Goal: Task Accomplishment & Management: Use online tool/utility

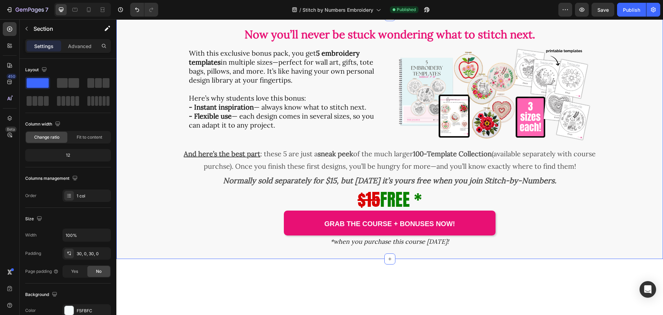
scroll to position [1797, 0]
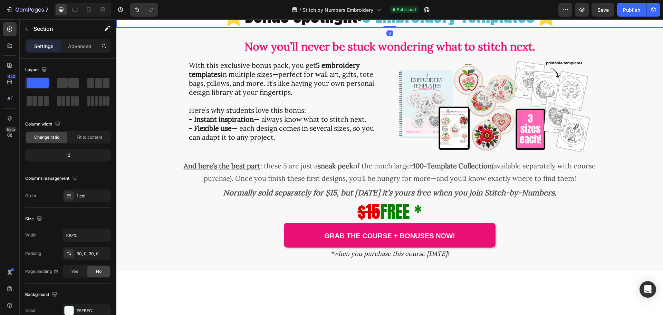
click at [362, 29] on span "5 Embroidery Templates" at bounding box center [448, 15] width 173 height 27
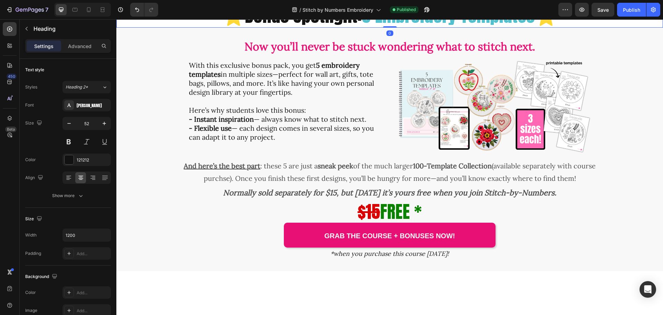
click at [359, 28] on h2 "⭐Bonus Spotlight: 5 Embroidery Templates ⭐" at bounding box center [390, 15] width 415 height 25
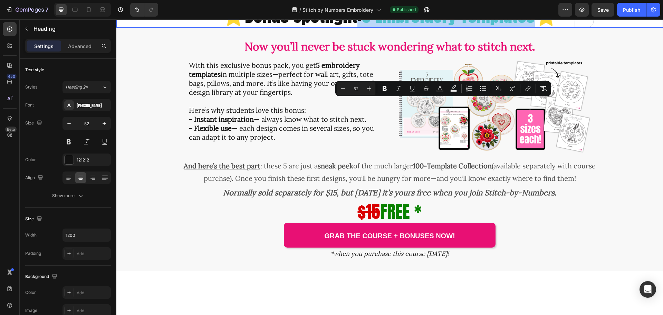
drag, startPoint x: 354, startPoint y: 113, endPoint x: 540, endPoint y: 114, distance: 185.6
click at [540, 27] on p "⭐Bonus Spotlight: 5 Embroidery Templates ⭐" at bounding box center [389, 15] width 413 height 23
click at [548, 55] on h2 "Now you’ll never be stuck wondering what to stitch next." at bounding box center [389, 47] width 547 height 16
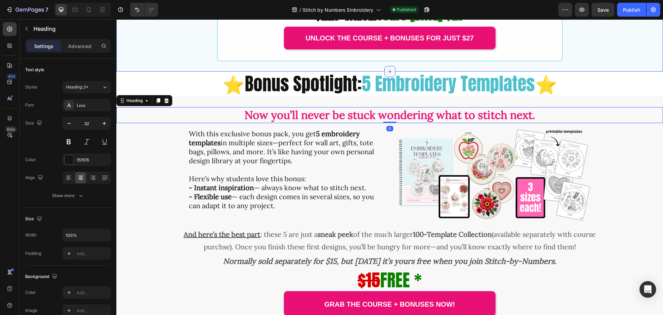
scroll to position [1728, 0]
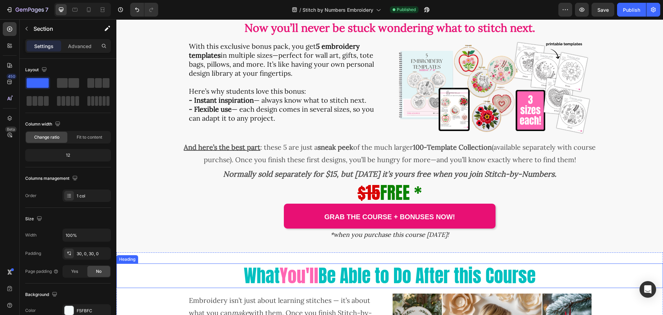
scroll to position [1935, 0]
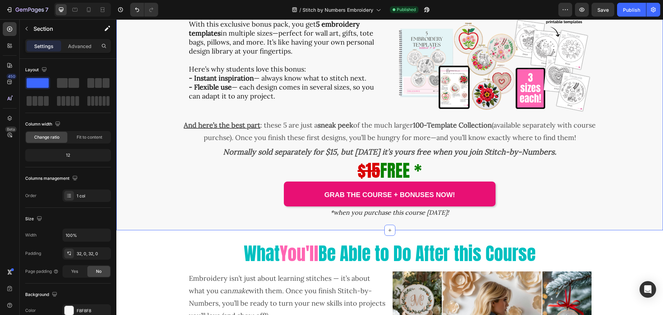
click at [377, 229] on div "Now you’ll never be stuck wondering what to stitch next. Heading With this excl…" at bounding box center [389, 108] width 547 height 243
drag, startPoint x: 28, startPoint y: 27, endPoint x: 34, endPoint y: 63, distance: 36.1
click at [29, 29] on icon "button" at bounding box center [27, 29] width 6 height 6
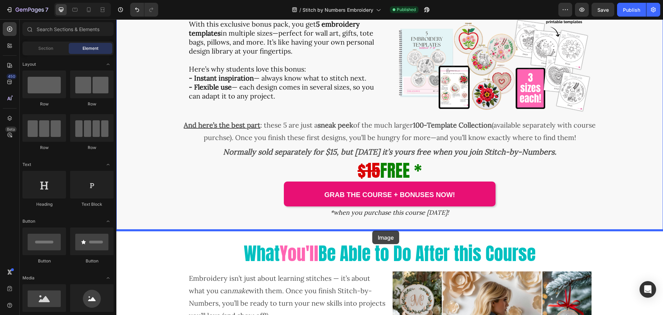
drag, startPoint x: 165, startPoint y: 218, endPoint x: 365, endPoint y: 230, distance: 200.8
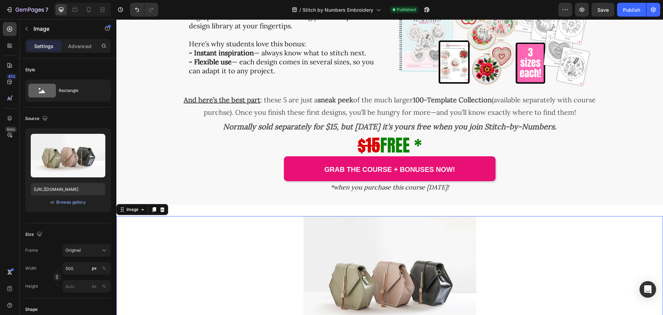
scroll to position [1970, 0]
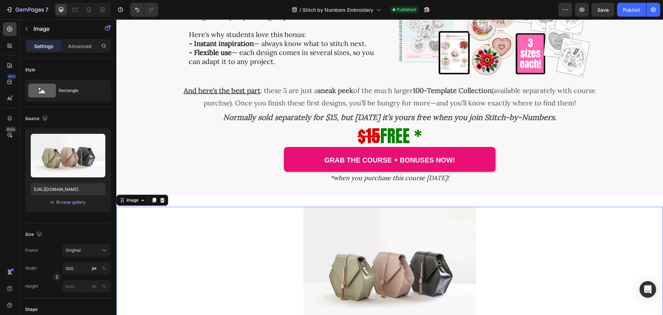
click at [379, 257] on img at bounding box center [390, 272] width 173 height 130
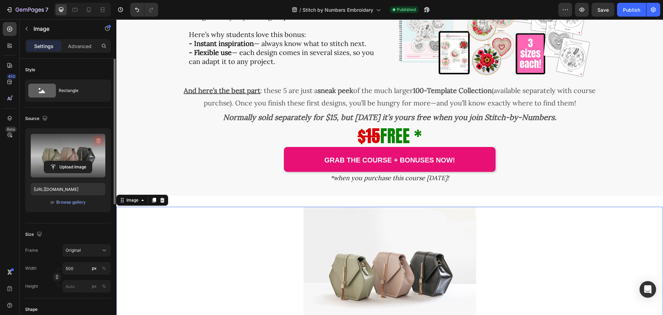
click at [97, 139] on icon "button" at bounding box center [98, 140] width 7 height 7
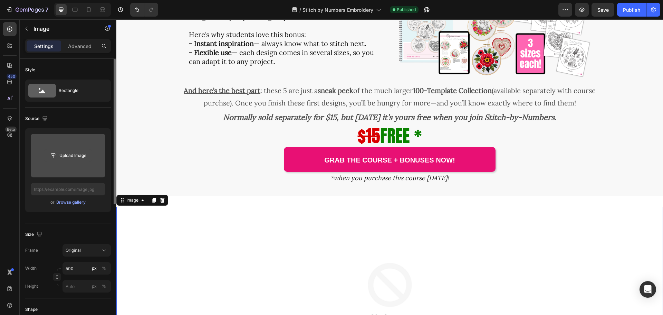
click at [77, 159] on input "file" at bounding box center [68, 156] width 48 height 12
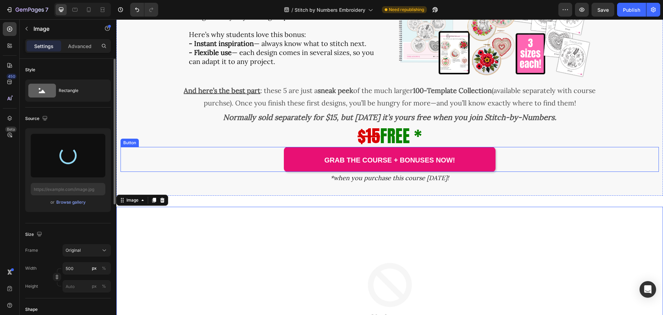
type input "https://cdn.shopify.com/s/files/1/0320/5285/files/gempages_568083811162653633-9…"
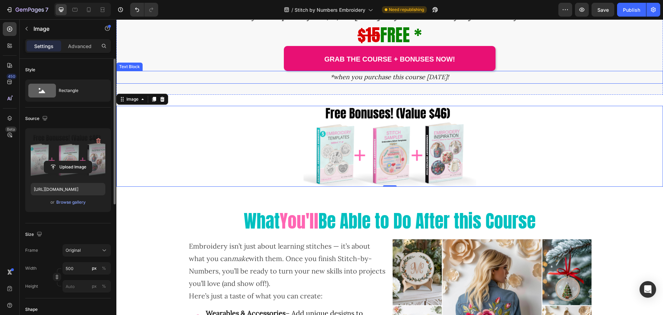
scroll to position [2073, 0]
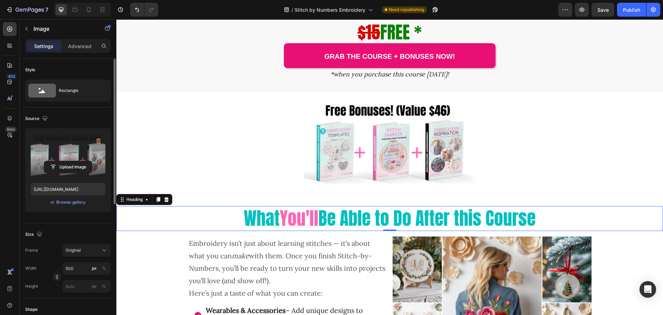
click at [606, 206] on div "What You'll Be Able to Do After this Course" at bounding box center [389, 218] width 547 height 25
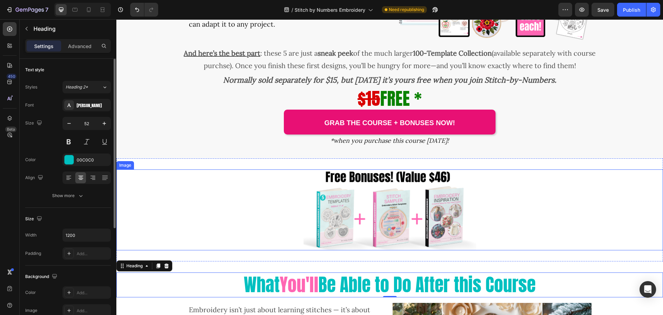
scroll to position [2004, 0]
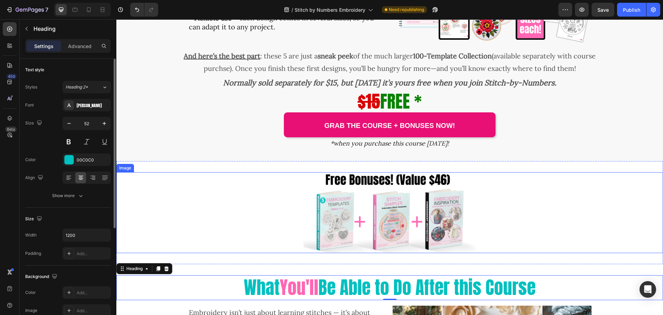
click at [344, 199] on img at bounding box center [390, 212] width 173 height 81
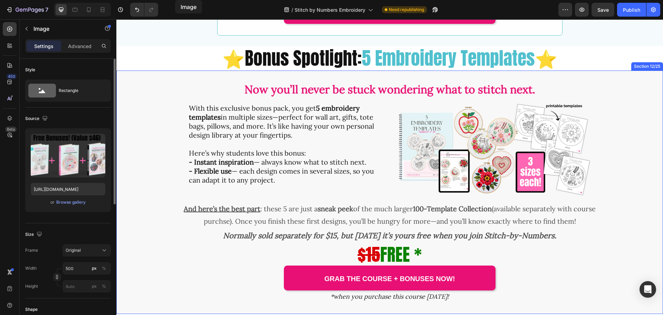
scroll to position [1730, 0]
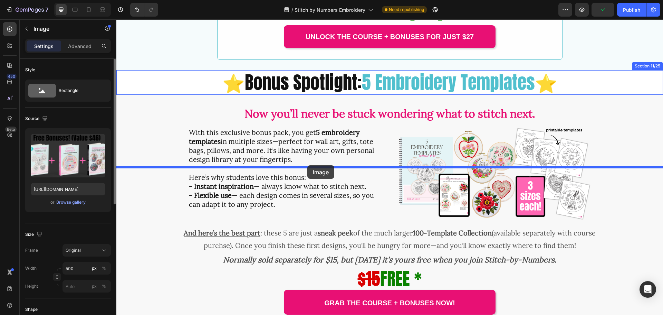
drag, startPoint x: 122, startPoint y: 236, endPoint x: 308, endPoint y: 165, distance: 198.8
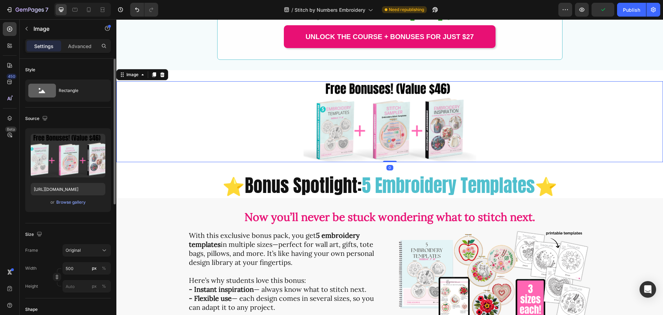
click at [534, 162] on div at bounding box center [389, 121] width 547 height 81
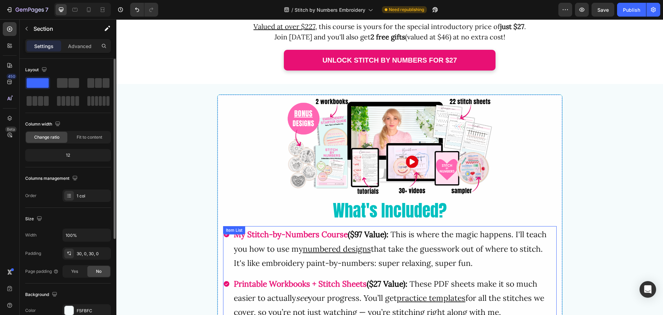
scroll to position [1315, 0]
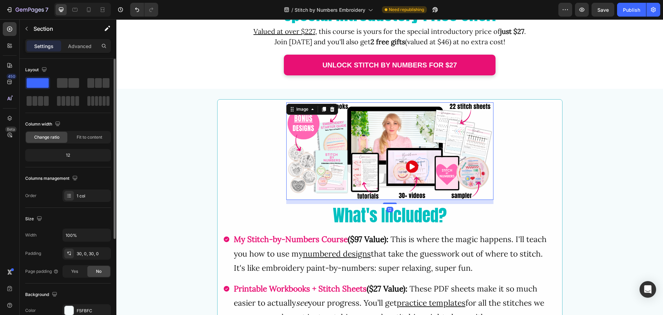
click at [360, 173] on img at bounding box center [389, 150] width 207 height 97
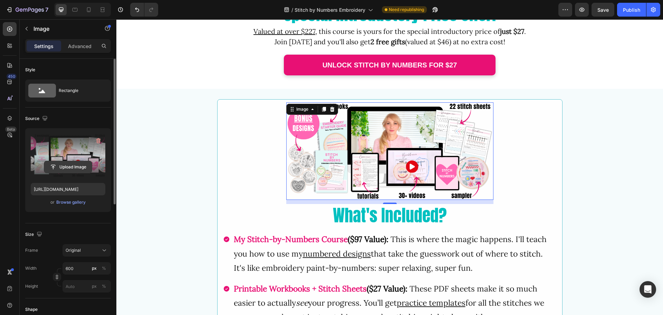
drag, startPoint x: 98, startPoint y: 140, endPoint x: 86, endPoint y: 152, distance: 17.4
click at [98, 140] on icon "button" at bounding box center [98, 140] width 7 height 7
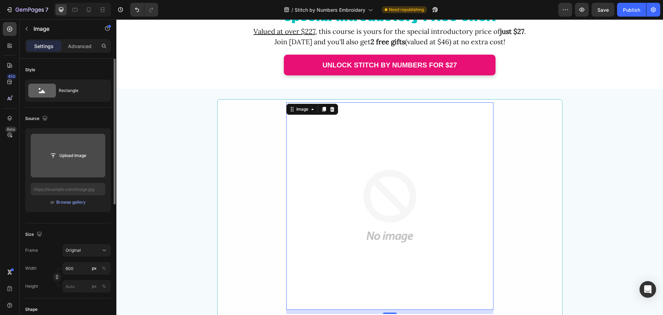
click at [75, 158] on input "file" at bounding box center [68, 156] width 48 height 12
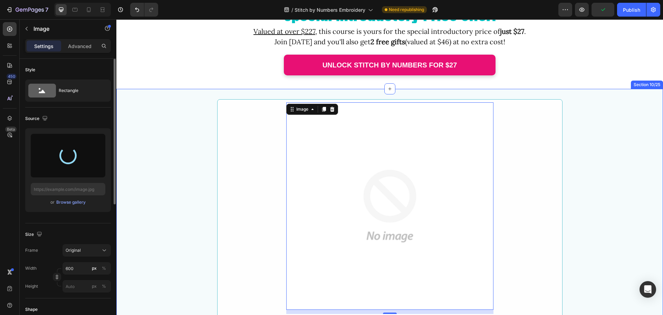
type input "https://cdn.shopify.com/s/files/1/0320/5285/files/gempages_568083811162653633-6…"
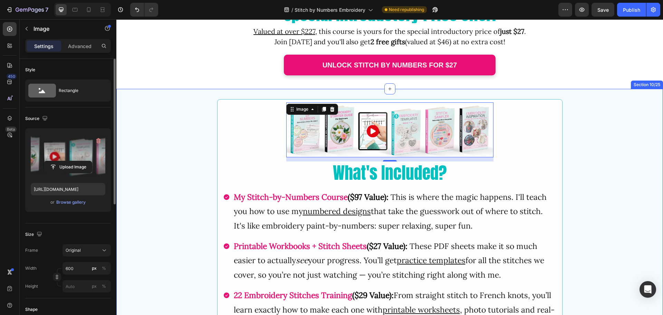
click at [595, 197] on div "Image 12 What's Included? Heading My Stitch-by-Numbers Course ($97 Value): This…" at bounding box center [389, 314] width 547 height 430
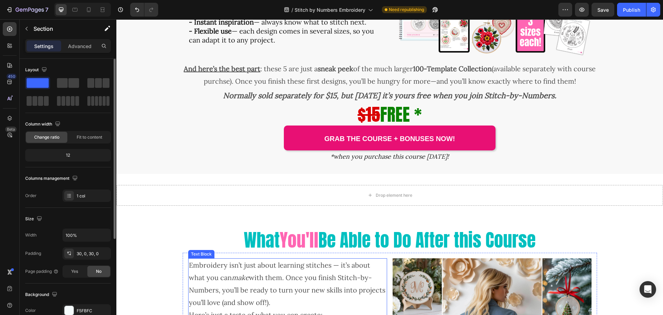
scroll to position [2041, 0]
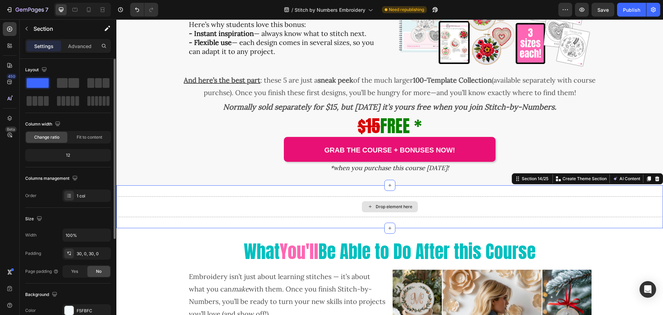
click at [351, 207] on div "Drop element here" at bounding box center [389, 206] width 547 height 21
click at [655, 180] on icon at bounding box center [658, 179] width 6 height 6
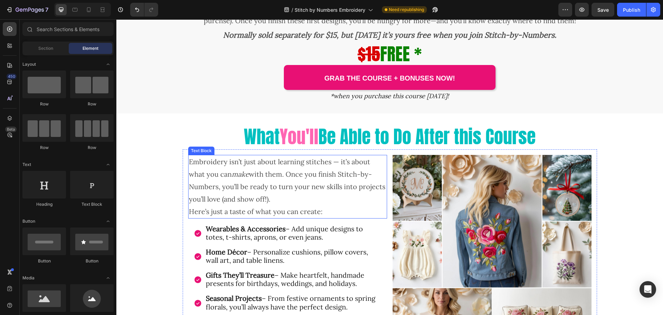
scroll to position [2214, 0]
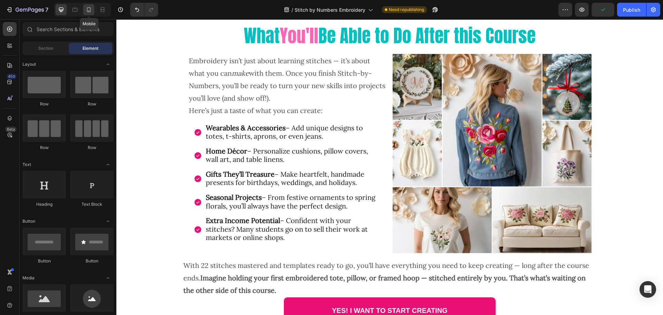
click at [90, 9] on icon at bounding box center [88, 9] width 7 height 7
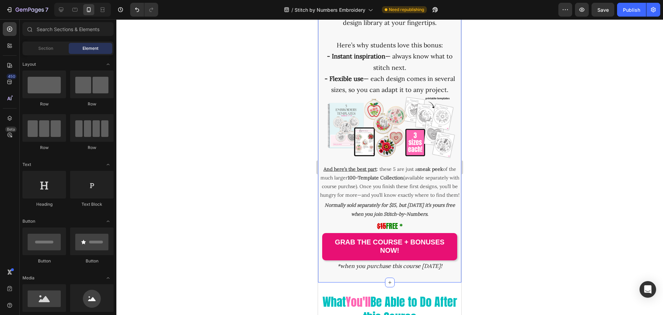
scroll to position [2628, 0]
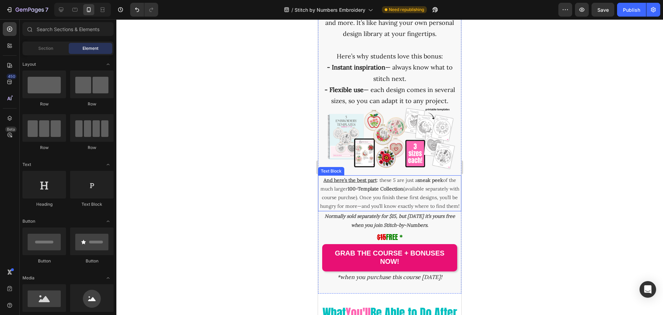
click at [381, 202] on p "And here’s the best part : these 5 are just a sneak peek of the much larger 100…" at bounding box center [390, 193] width 142 height 35
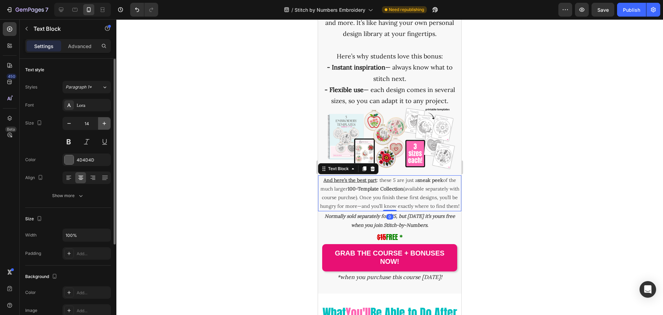
click at [110, 121] on button "button" at bounding box center [104, 123] width 12 height 12
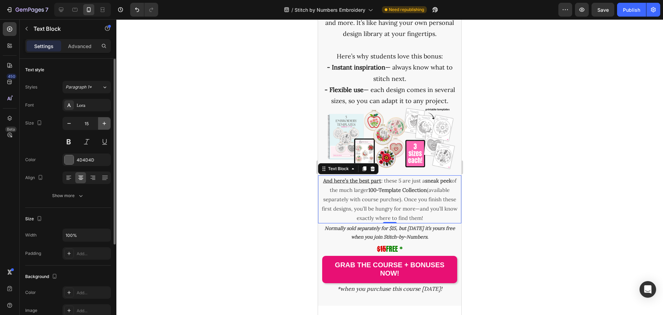
click at [105, 122] on icon "button" at bounding box center [104, 123] width 7 height 7
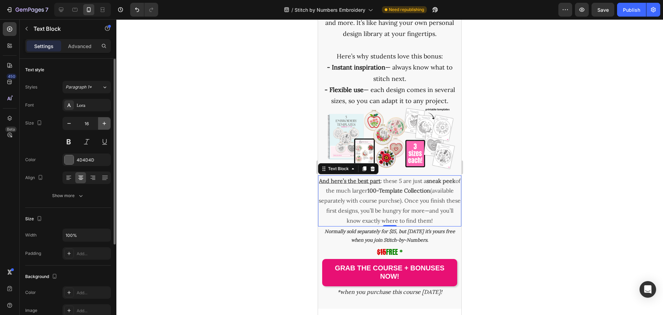
click at [105, 124] on icon "button" at bounding box center [104, 123] width 7 height 7
type input "17"
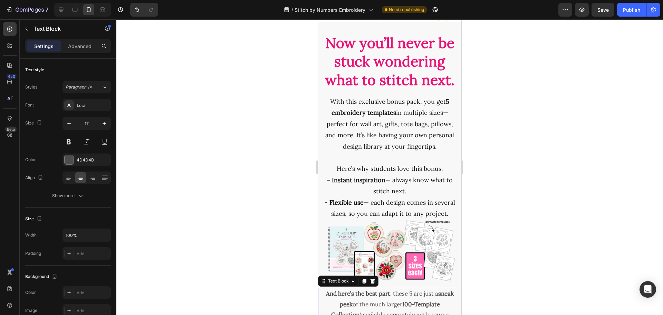
scroll to position [2386, 0]
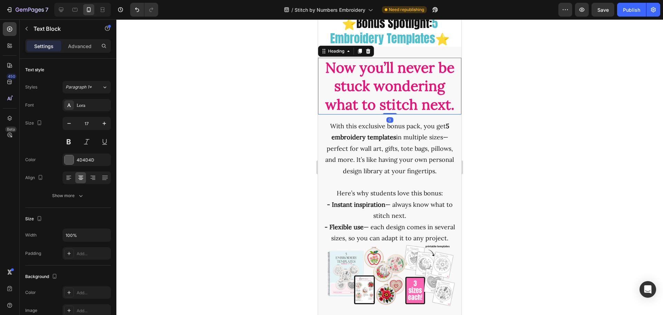
click at [378, 113] on strong "Now you’ll never be stuck wondering what to stitch next." at bounding box center [390, 85] width 129 height 55
click at [66, 124] on button "button" at bounding box center [69, 123] width 12 height 12
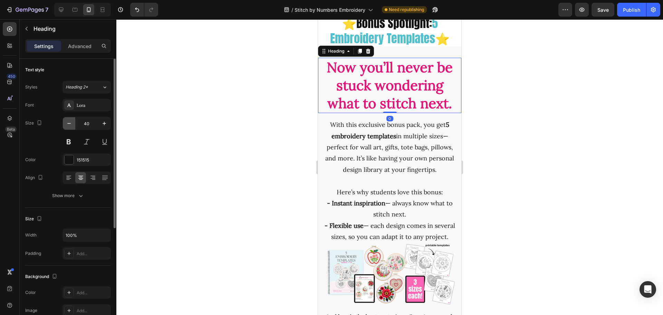
click at [67, 124] on icon "button" at bounding box center [69, 123] width 7 height 7
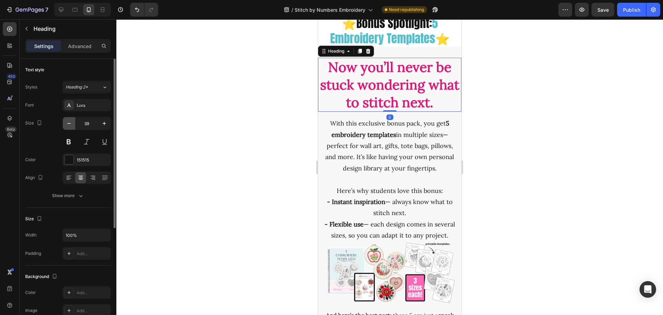
click at [68, 124] on icon "button" at bounding box center [69, 123] width 7 height 7
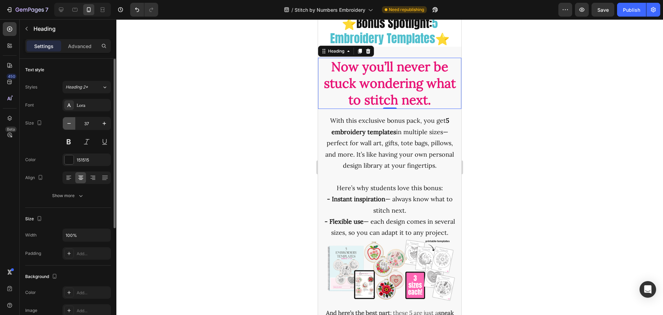
click at [68, 124] on icon "button" at bounding box center [69, 123] width 7 height 7
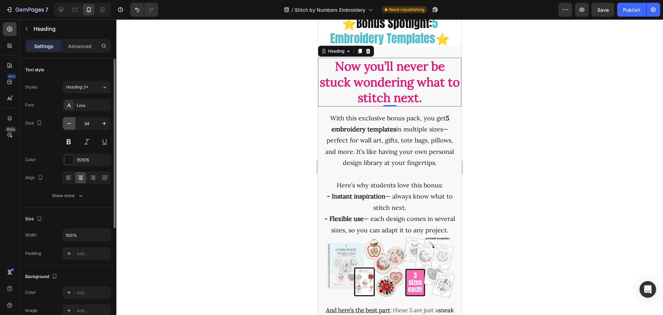
click at [68, 124] on icon "button" at bounding box center [69, 123] width 7 height 7
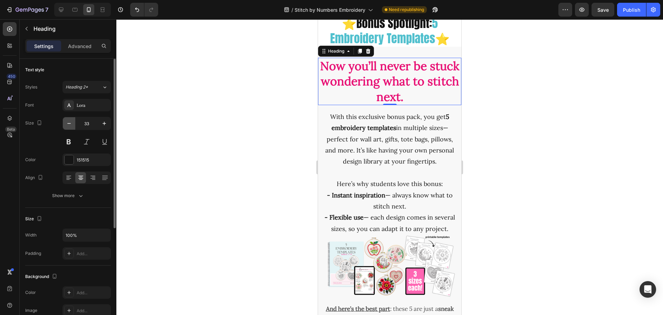
click at [68, 124] on icon "button" at bounding box center [69, 123] width 7 height 7
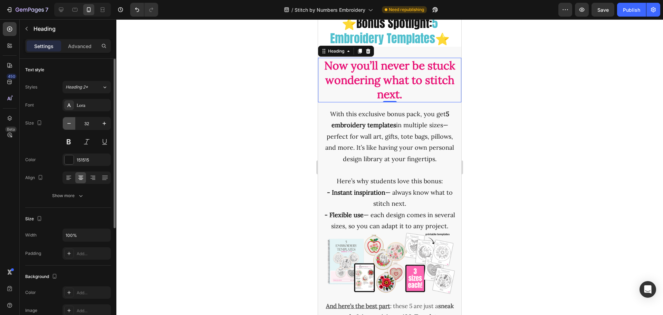
click at [68, 124] on icon "button" at bounding box center [69, 123] width 7 height 7
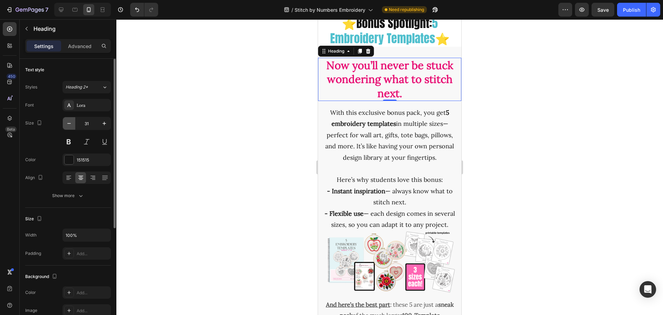
click at [68, 124] on icon "button" at bounding box center [69, 123] width 7 height 7
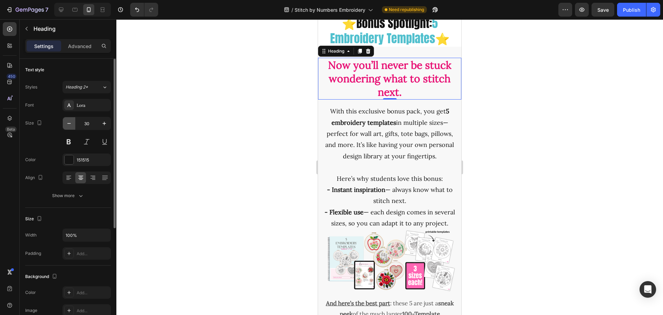
click at [68, 124] on icon "button" at bounding box center [69, 123] width 7 height 7
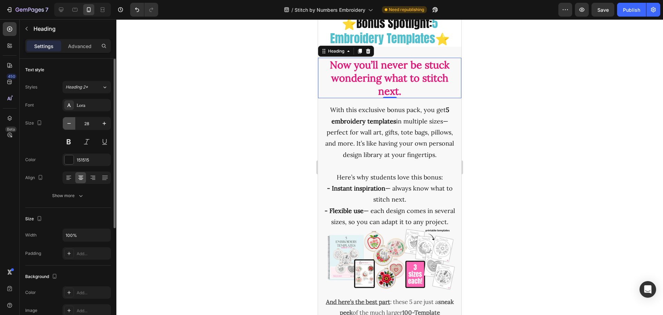
click at [68, 124] on icon "button" at bounding box center [69, 123] width 7 height 7
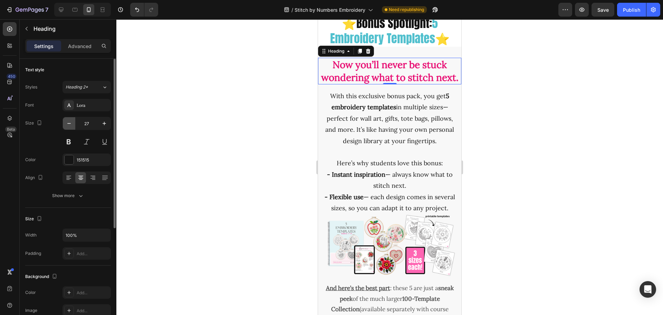
click at [68, 124] on icon "button" at bounding box center [69, 123] width 7 height 7
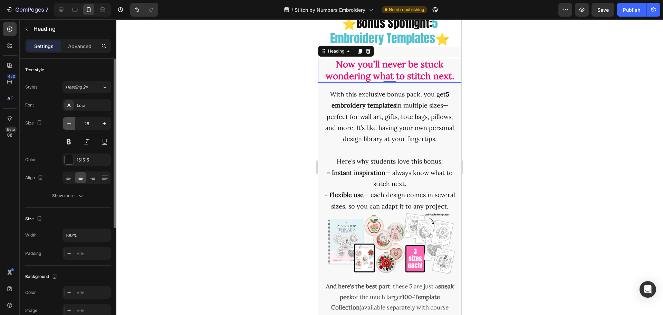
click at [68, 124] on icon "button" at bounding box center [69, 123] width 7 height 7
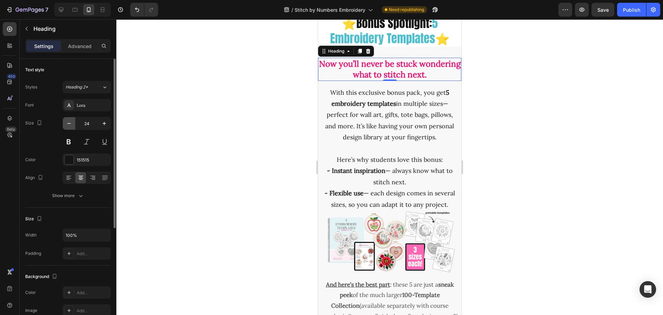
click at [68, 124] on icon "button" at bounding box center [69, 123] width 7 height 7
click at [103, 123] on icon "button" at bounding box center [104, 123] width 7 height 7
type input "24"
click at [238, 196] on div at bounding box center [389, 166] width 547 height 295
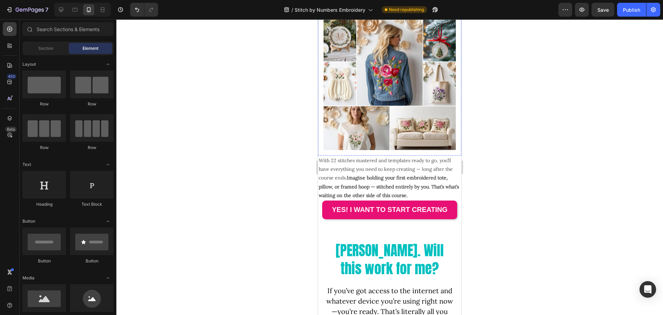
scroll to position [3216, 0]
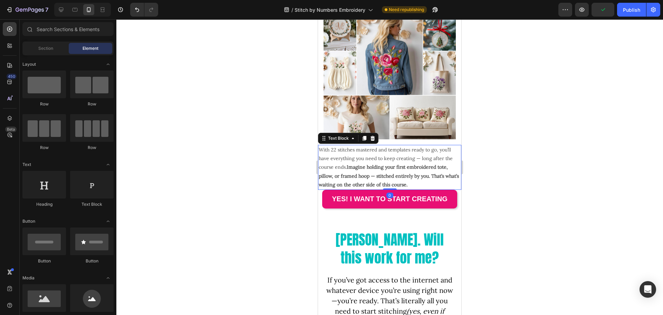
click at [374, 182] on strong "Imagine holding your first embroidered tote, pillow, or framed hoop — stitched …" at bounding box center [389, 175] width 140 height 23
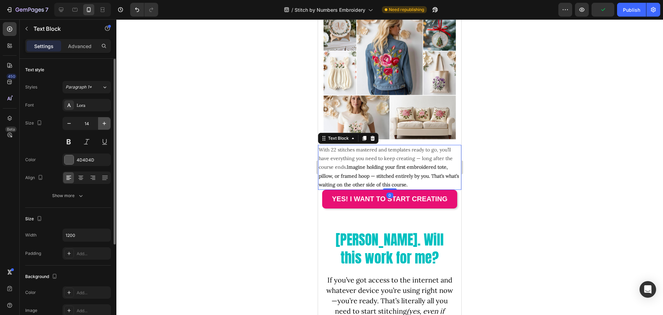
click at [107, 123] on icon "button" at bounding box center [104, 123] width 7 height 7
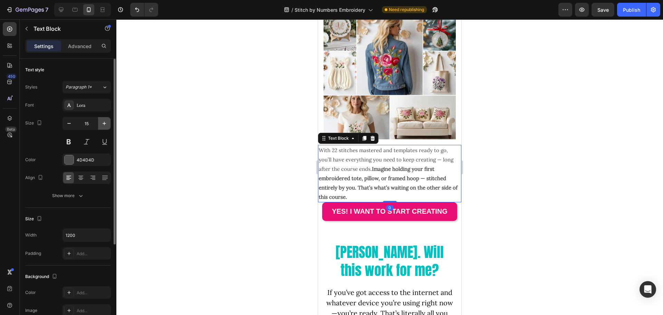
click at [105, 123] on icon "button" at bounding box center [104, 123] width 7 height 7
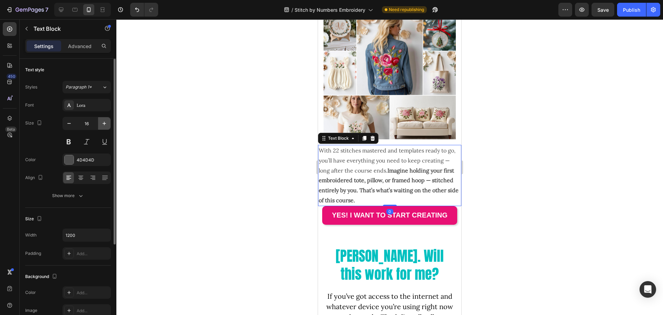
click at [105, 123] on icon "button" at bounding box center [104, 123] width 7 height 7
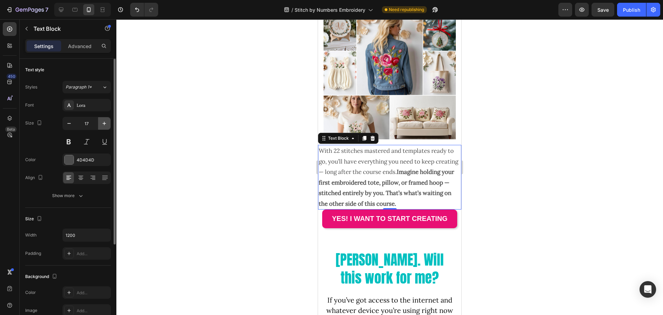
click at [104, 123] on icon "button" at bounding box center [104, 123] width 7 height 7
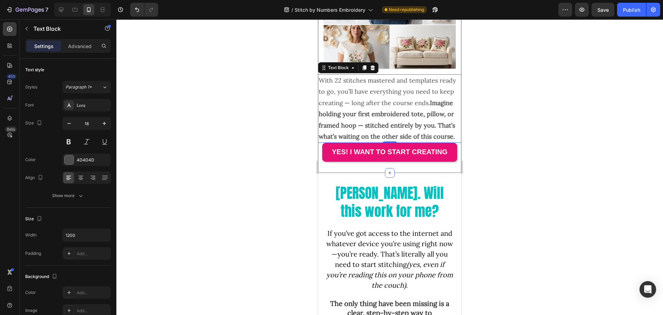
scroll to position [3354, 0]
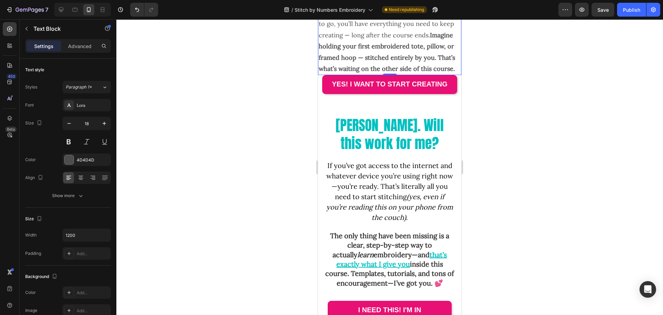
click at [360, 70] on strong "Imagine holding your first embroidered tote, pillow, or framed hoop — stitched …" at bounding box center [387, 51] width 136 height 41
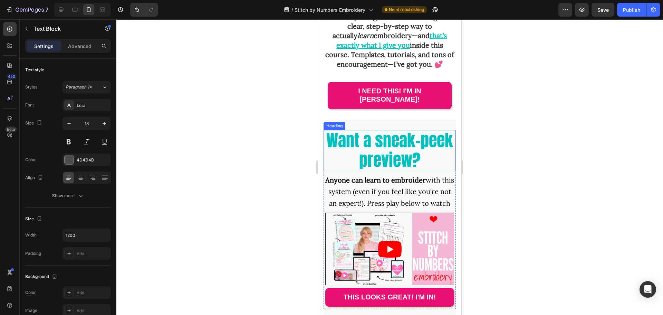
scroll to position [3596, 0]
click at [60, 11] on icon at bounding box center [61, 10] width 4 height 4
type input "20"
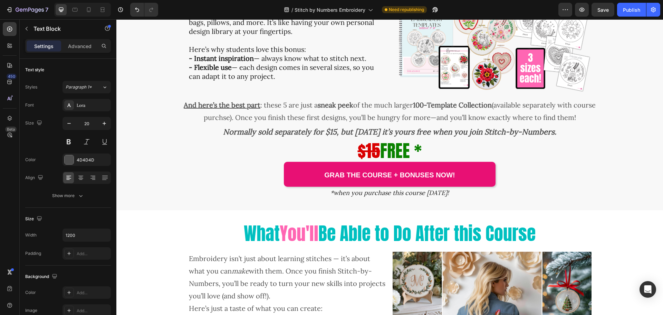
scroll to position [2549, 0]
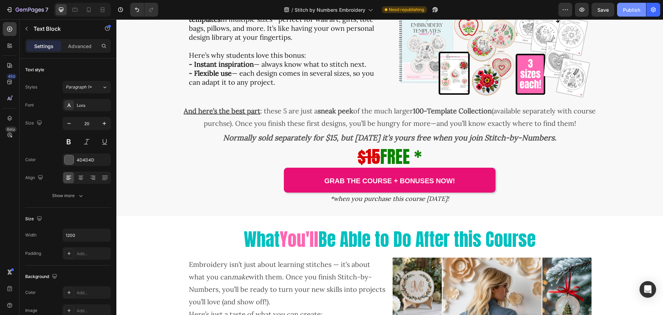
click at [632, 12] on div "Publish" at bounding box center [631, 9] width 17 height 7
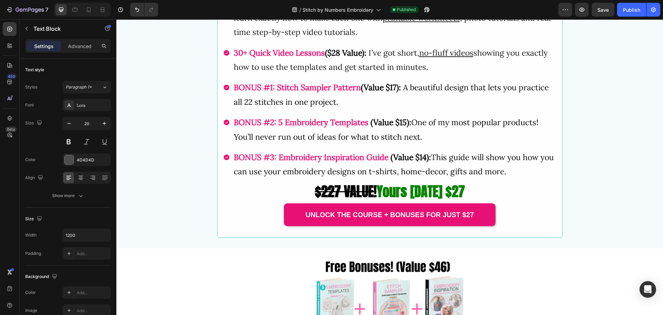
scroll to position [2155, 0]
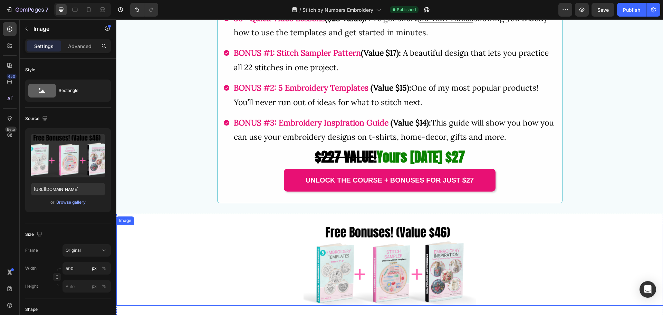
click at [383, 243] on img at bounding box center [390, 265] width 173 height 81
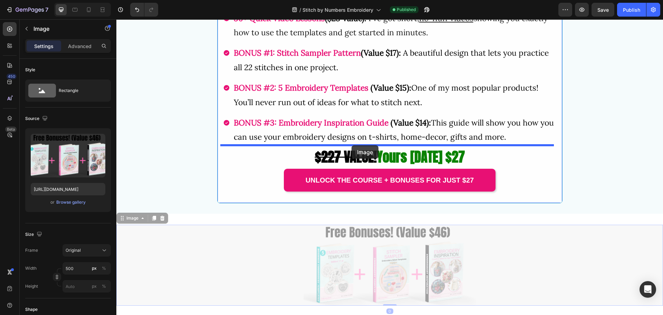
drag, startPoint x: 129, startPoint y: 220, endPoint x: 352, endPoint y: 145, distance: 235.1
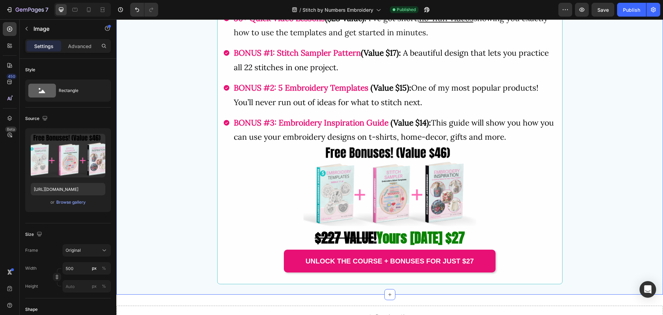
click at [585, 185] on div "Image What's Included? Heading My Stitch-by-Numbers Course ($97 Value): This is…" at bounding box center [389, 28] width 547 height 511
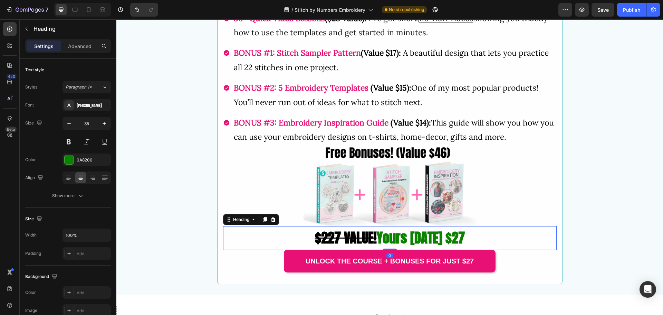
click at [323, 241] on strong "$227 VALUE!" at bounding box center [346, 237] width 62 height 20
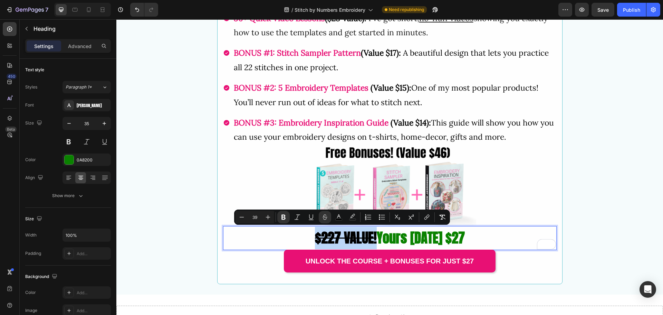
drag, startPoint x: 316, startPoint y: 239, endPoint x: 373, endPoint y: 236, distance: 57.4
click at [373, 236] on strong "$227 VALUE!" at bounding box center [346, 237] width 62 height 20
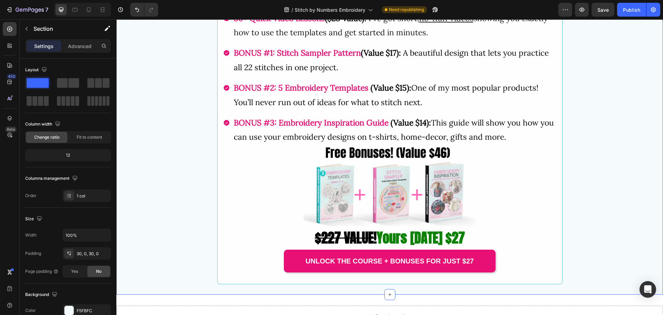
click at [608, 181] on div "Image What's Included? Heading My Stitch-by-Numbers Course ($97 Value): This is…" at bounding box center [389, 28] width 547 height 511
click at [421, 188] on img at bounding box center [390, 185] width 173 height 81
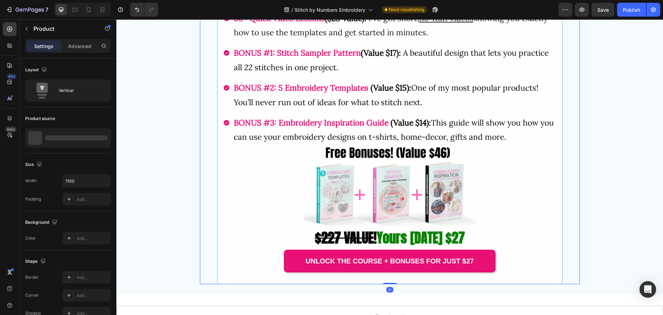
click at [578, 148] on div "Image What's Included? Heading My Stitch-by-Numbers Course ($97 Value): This is…" at bounding box center [389, 28] width 547 height 511
click at [603, 170] on div "Image What's Included? Heading My Stitch-by-Numbers Course ($97 Value): This is…" at bounding box center [389, 28] width 547 height 511
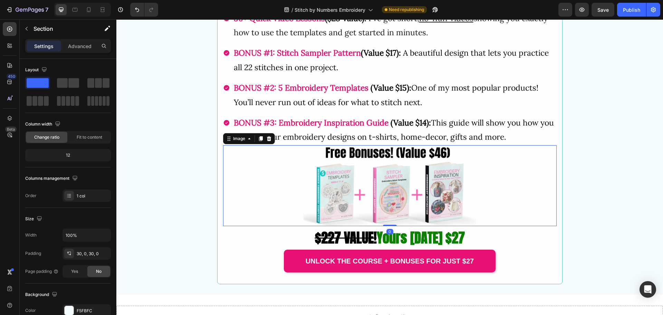
click at [328, 185] on img at bounding box center [390, 185] width 173 height 81
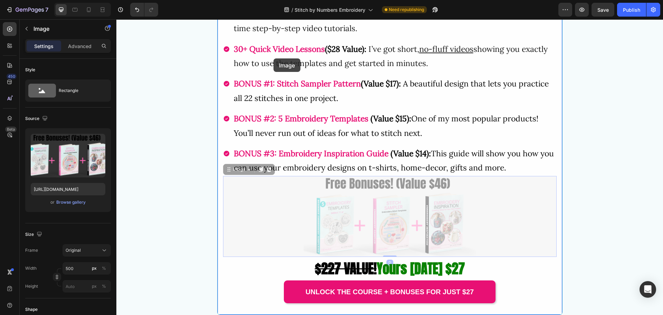
scroll to position [2115, 0]
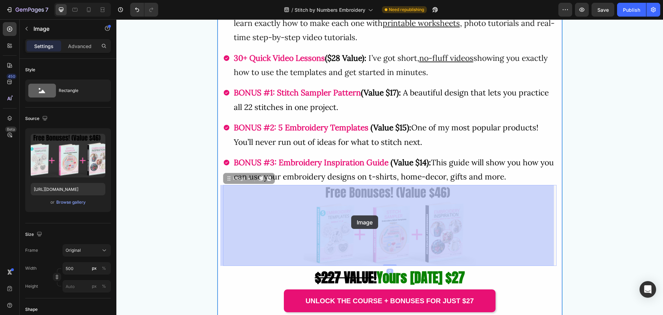
drag, startPoint x: 228, startPoint y: 141, endPoint x: 351, endPoint y: 215, distance: 144.1
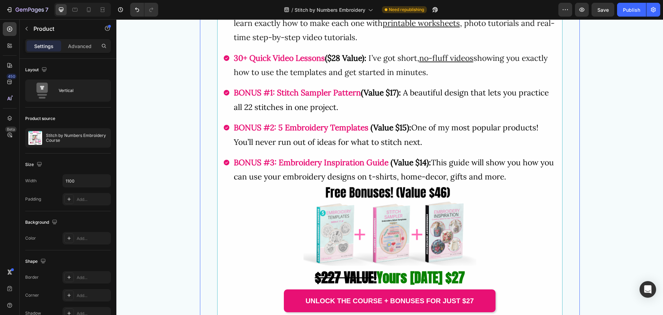
click at [573, 201] on div "Image What's Included? Heading My Stitch-by-Numbers Course ($97 Value): This is…" at bounding box center [390, 68] width 380 height 511
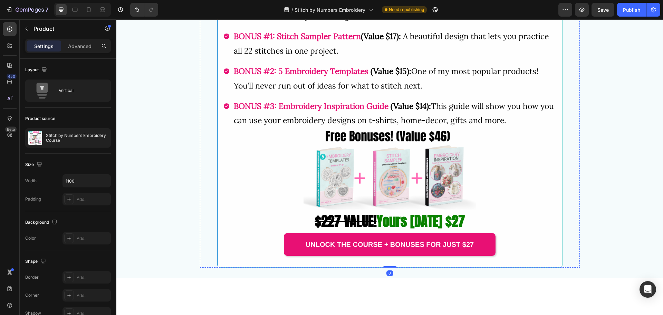
scroll to position [2219, 0]
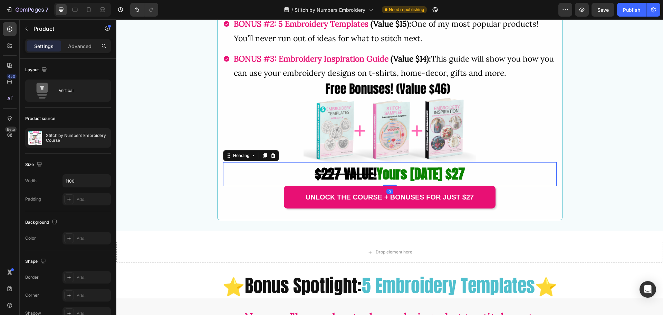
click at [315, 175] on strong "$227 VALUE!" at bounding box center [346, 173] width 62 height 20
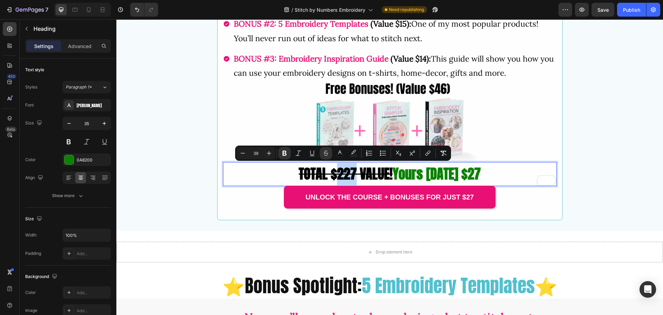
drag, startPoint x: 334, startPoint y: 177, endPoint x: 352, endPoint y: 177, distance: 18.0
click at [352, 177] on strong "TOTAL $227 VALUE!" at bounding box center [346, 173] width 94 height 20
click at [352, 154] on icon "Editor contextual toolbar" at bounding box center [353, 153] width 7 height 7
type input "E00D0D"
type input "0"
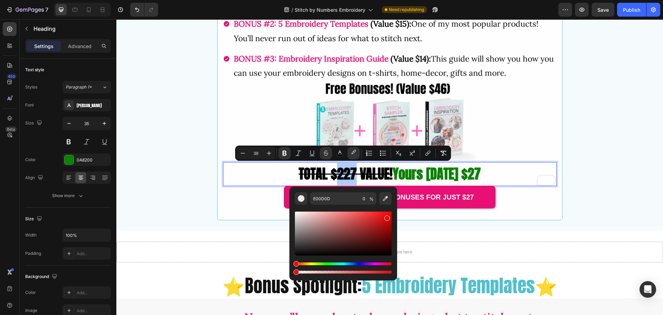
click at [389, 213] on div "Editor contextual toolbar" at bounding box center [343, 233] width 97 height 44
type input "F40707"
click at [341, 152] on icon "Editor contextual toolbar" at bounding box center [339, 152] width 3 height 4
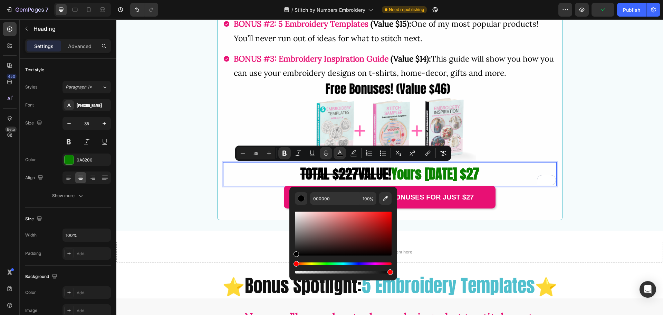
click at [389, 212] on div "Editor contextual toolbar" at bounding box center [343, 233] width 97 height 44
type input "FC0707"
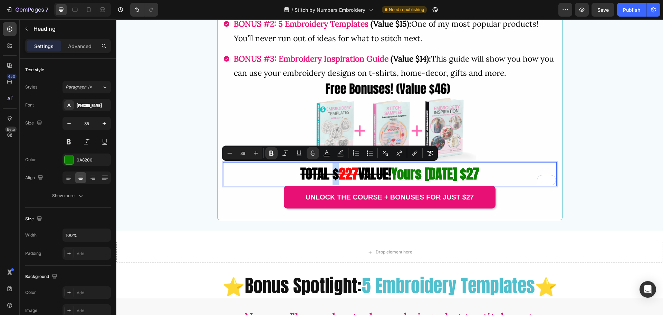
drag, startPoint x: 335, startPoint y: 176, endPoint x: 330, endPoint y: 176, distance: 4.8
click at [330, 176] on p "TOTAL $ 227 VALUE! Yours today $27" at bounding box center [390, 174] width 332 height 22
click at [328, 153] on icon "Editor contextual toolbar" at bounding box center [326, 152] width 3 height 4
type input "000000"
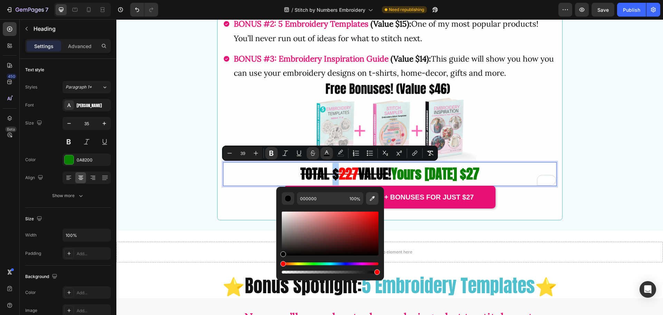
click at [369, 196] on icon "Editor contextual toolbar" at bounding box center [372, 198] width 7 height 7
type input "FC0707"
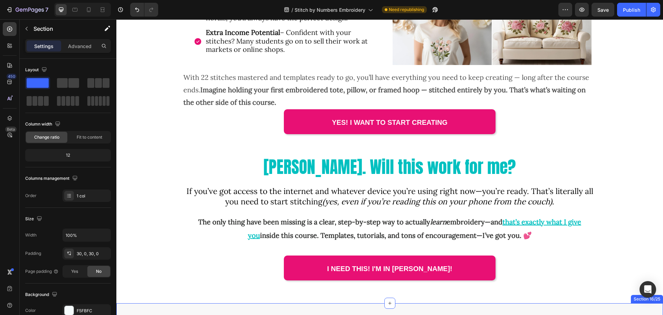
scroll to position [2523, 0]
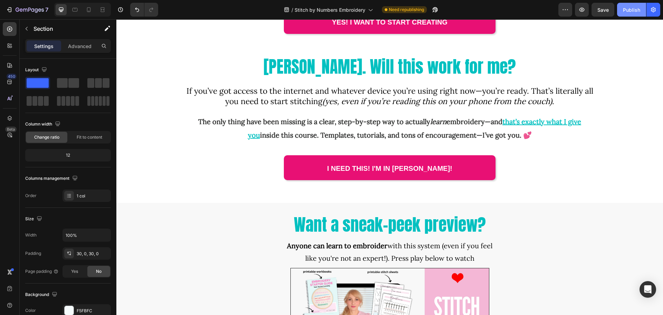
click at [635, 9] on div "Publish" at bounding box center [631, 9] width 17 height 7
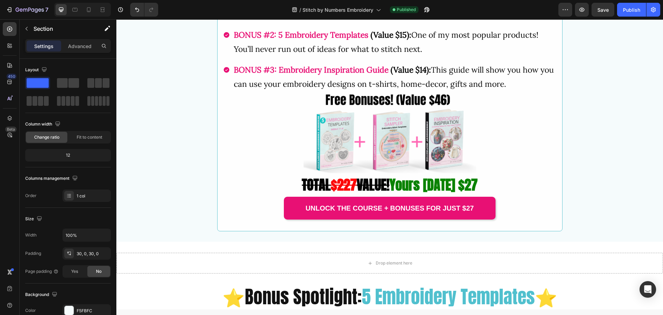
scroll to position [1693, 0]
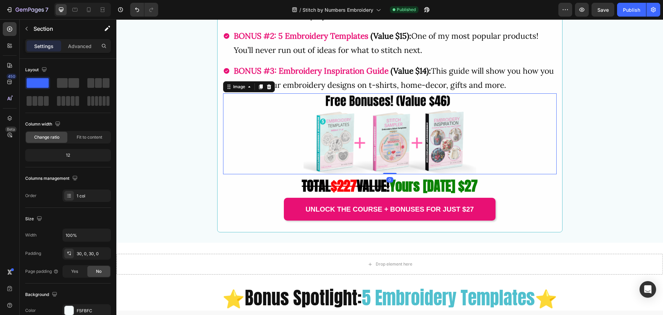
click at [335, 143] on img at bounding box center [390, 133] width 173 height 81
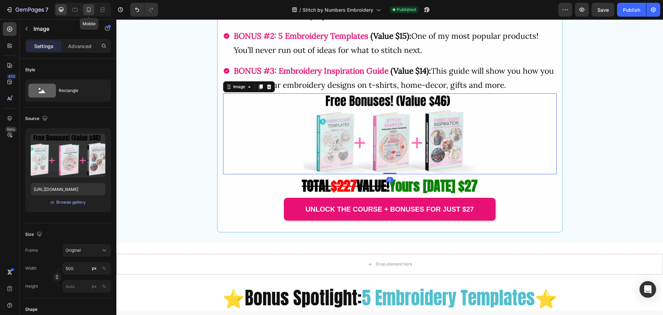
click at [88, 9] on icon at bounding box center [88, 9] width 7 height 7
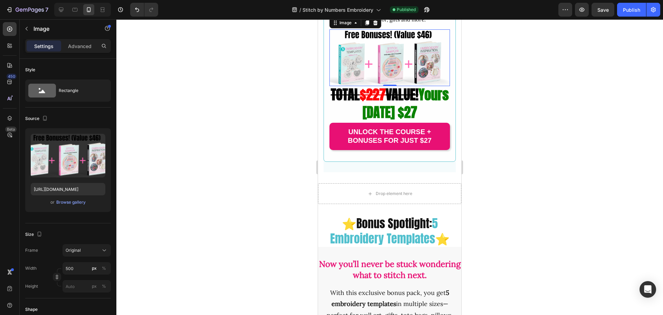
scroll to position [1776, 0]
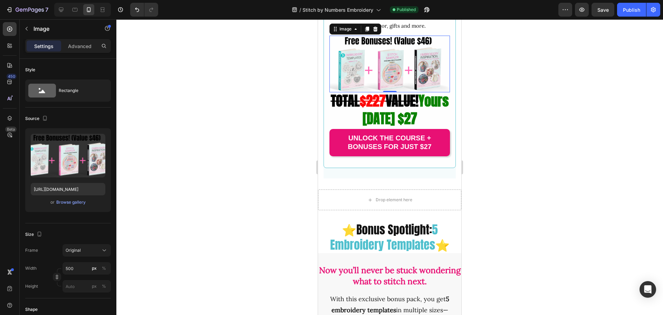
click at [361, 79] on img at bounding box center [390, 64] width 121 height 57
click at [81, 269] on input "500" at bounding box center [87, 268] width 48 height 12
click at [98, 266] on button "px" at bounding box center [94, 268] width 8 height 8
click at [76, 267] on input "500" at bounding box center [87, 268] width 48 height 12
drag, startPoint x: 78, startPoint y: 267, endPoint x: 64, endPoint y: 266, distance: 13.5
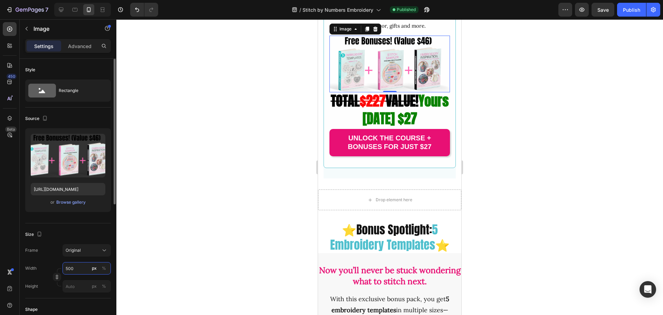
click at [64, 266] on input "500" at bounding box center [87, 268] width 48 height 12
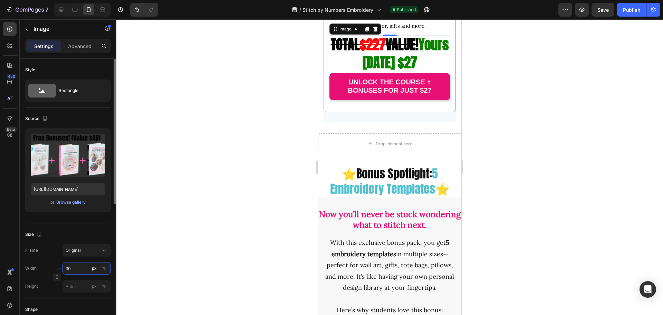
type input "300"
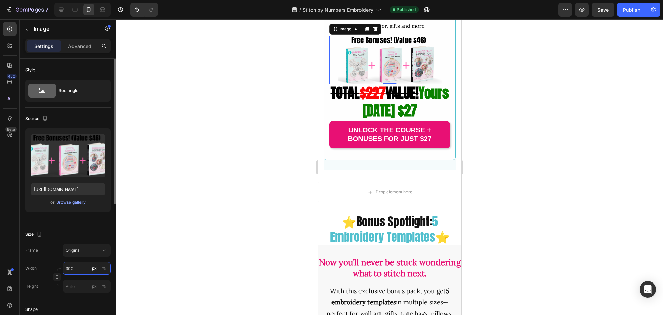
drag, startPoint x: 75, startPoint y: 266, endPoint x: 59, endPoint y: 269, distance: 16.5
click at [59, 269] on div "Width 300 px % Height px %" at bounding box center [68, 277] width 86 height 30
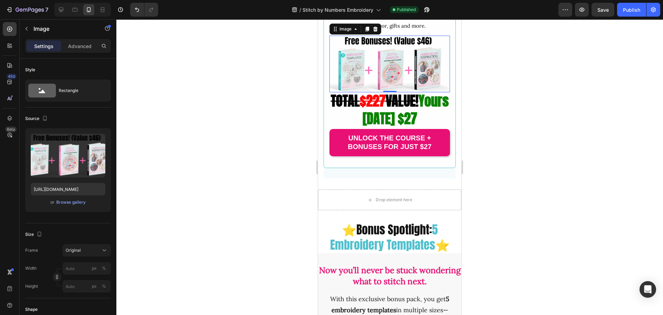
drag, startPoint x: 627, startPoint y: 12, endPoint x: 623, endPoint y: 21, distance: 9.9
click at [627, 12] on div "Publish" at bounding box center [631, 9] width 17 height 7
click at [368, 70] on img at bounding box center [390, 64] width 121 height 57
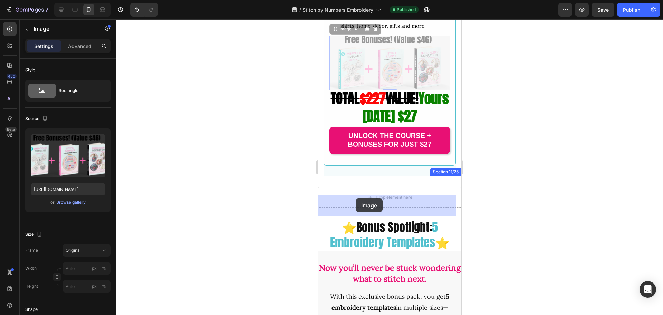
drag, startPoint x: 336, startPoint y: 38, endPoint x: 834, endPoint y: 213, distance: 527.2
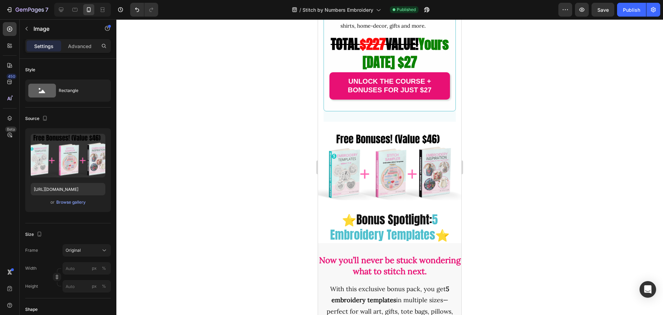
click at [479, 182] on div at bounding box center [389, 166] width 547 height 295
click at [400, 168] on img at bounding box center [389, 166] width 143 height 67
click at [636, 8] on div "Publish" at bounding box center [631, 9] width 17 height 7
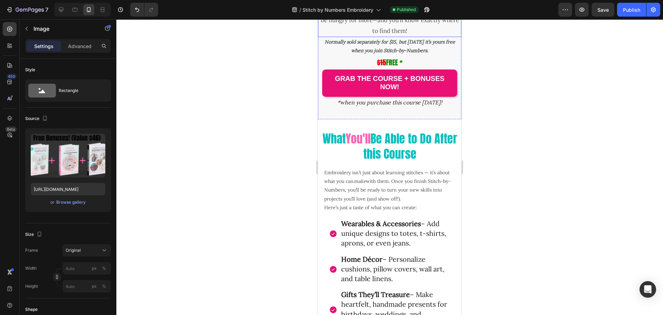
scroll to position [2295, 0]
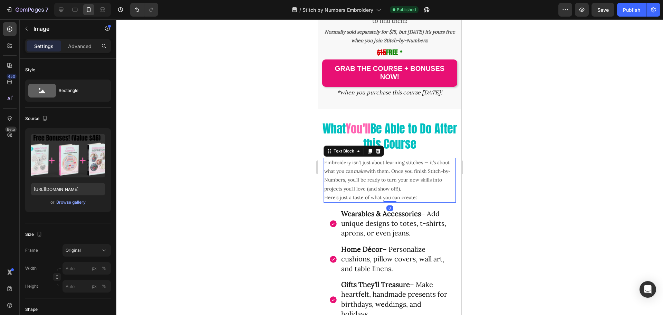
click at [389, 192] on p "Embroidery isn’t just about learning stitches — it’s about what you can make wi…" at bounding box center [389, 175] width 131 height 35
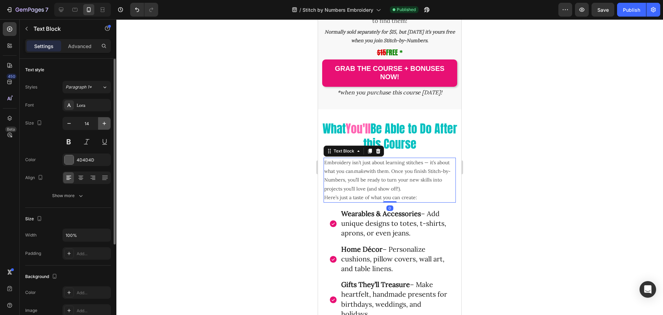
click at [104, 122] on icon "button" at bounding box center [104, 123] width 7 height 7
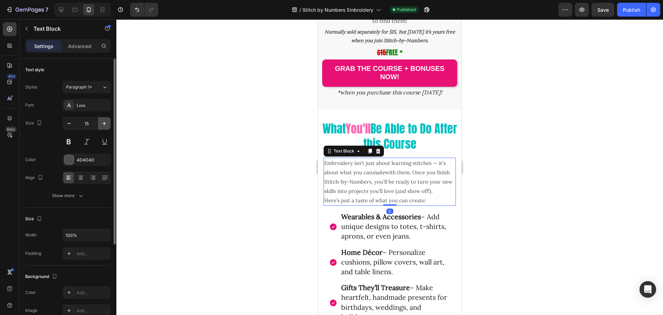
click at [104, 123] on icon "button" at bounding box center [104, 123] width 7 height 7
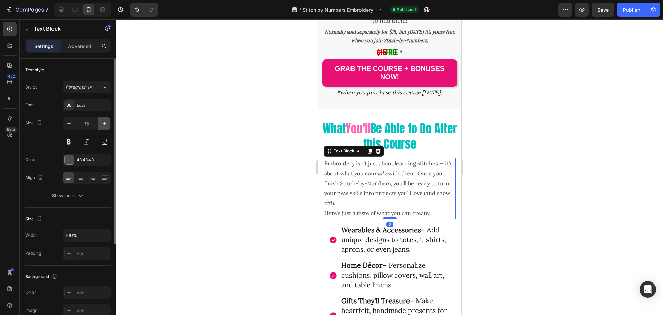
click at [104, 123] on icon "button" at bounding box center [104, 123] width 7 height 7
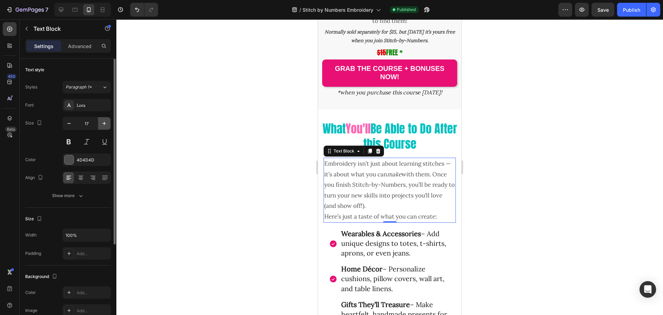
click at [104, 123] on icon "button" at bounding box center [104, 123] width 7 height 7
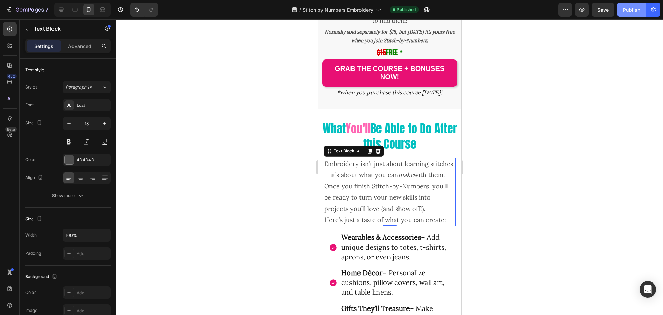
click at [633, 8] on div "Publish" at bounding box center [631, 9] width 17 height 7
click at [74, 10] on icon at bounding box center [75, 9] width 7 height 7
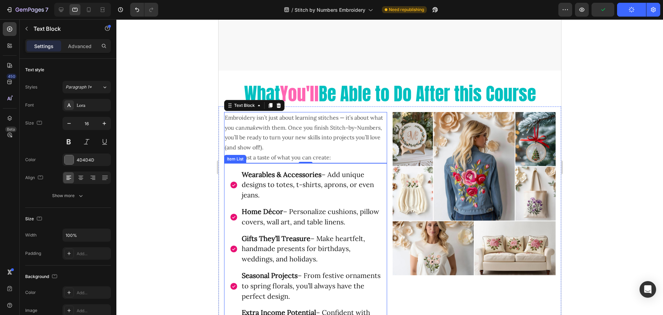
scroll to position [2397, 0]
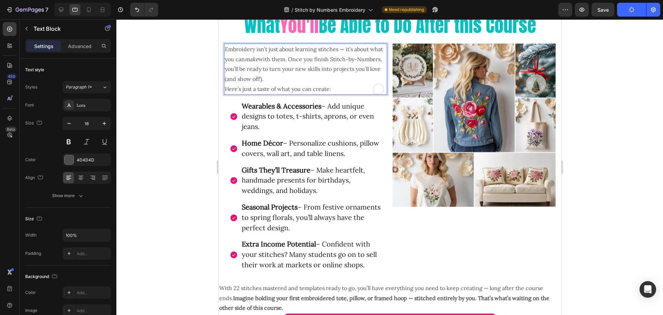
click at [304, 71] on p "Embroidery isn’t just about learning stitches — it’s about what you can make wi…" at bounding box center [306, 64] width 162 height 40
click at [103, 123] on icon "button" at bounding box center [104, 123] width 7 height 7
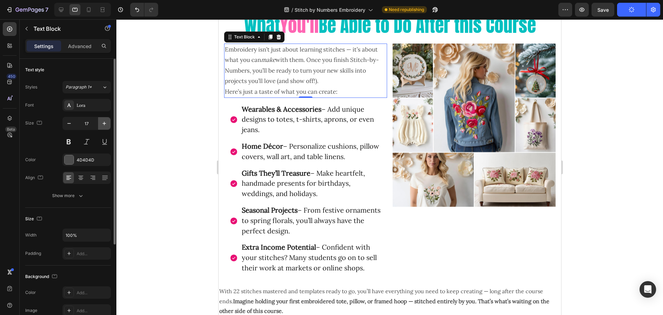
click at [104, 123] on icon "button" at bounding box center [104, 123] width 7 height 7
type input "18"
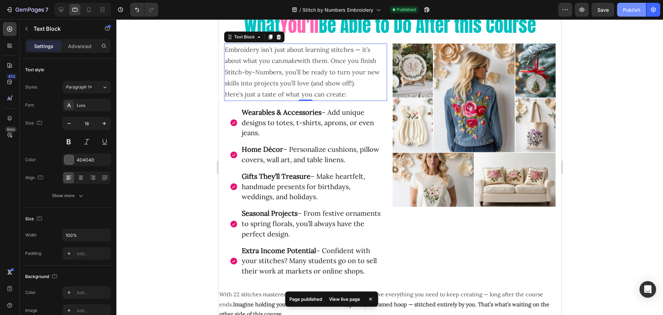
click at [634, 13] on div "Publish" at bounding box center [631, 9] width 17 height 7
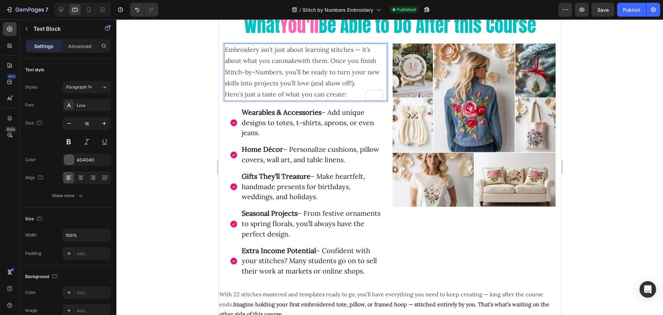
click at [227, 93] on p "Here’s just a taste of what you can create:" at bounding box center [306, 94] width 162 height 11
click at [226, 95] on p "Here’s just a taste of what you can create:" at bounding box center [306, 94] width 162 height 11
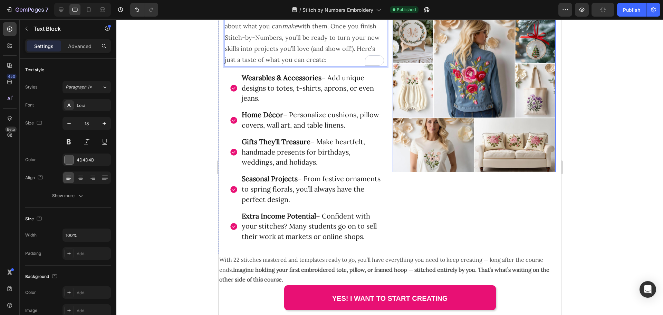
click at [421, 155] on img at bounding box center [474, 90] width 163 height 163
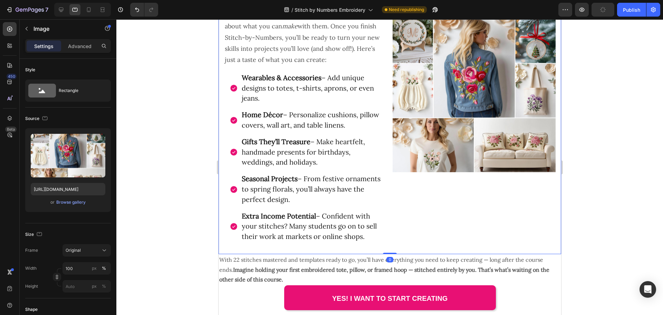
click at [429, 197] on div "Image" at bounding box center [474, 128] width 163 height 239
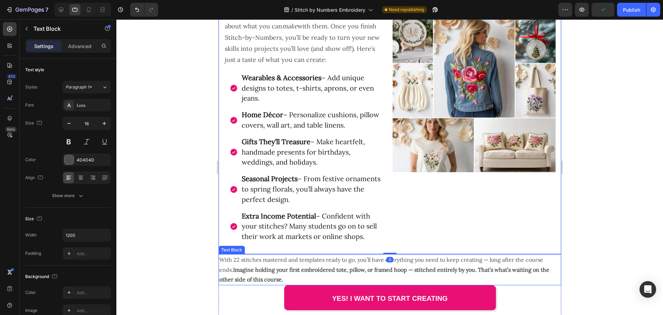
click at [351, 256] on p "With 22 stitches mastered and templates ready to go, you’ll have everything you…" at bounding box center [389, 270] width 341 height 30
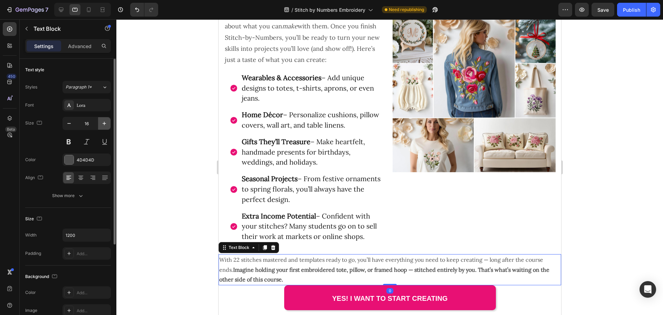
click at [106, 124] on icon "button" at bounding box center [104, 123] width 7 height 7
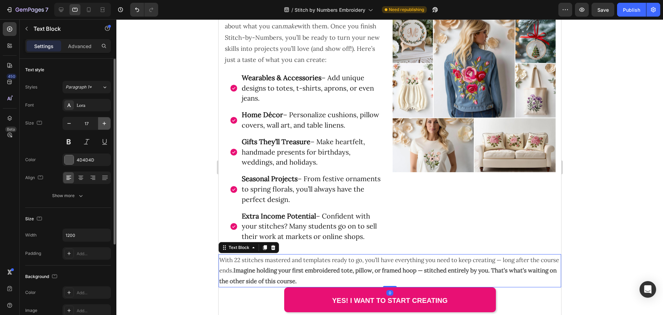
click at [106, 124] on icon "button" at bounding box center [104, 123] width 7 height 7
type input "18"
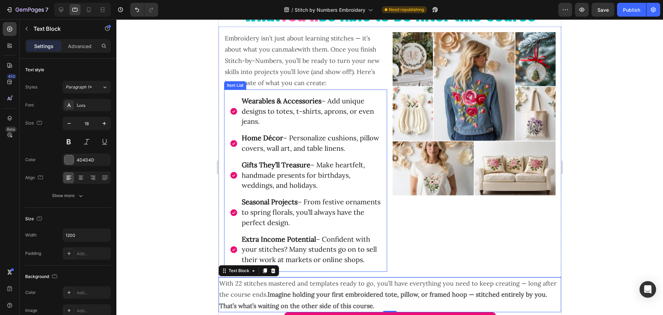
scroll to position [2362, 0]
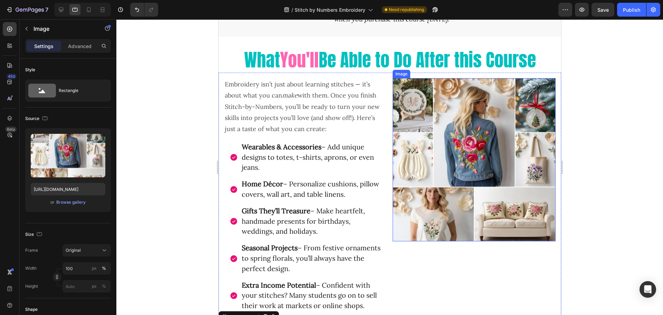
click at [450, 159] on img at bounding box center [474, 159] width 163 height 163
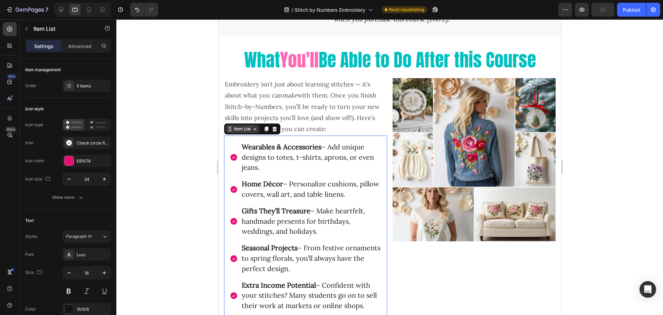
click at [237, 132] on div "Item List" at bounding box center [242, 129] width 33 height 8
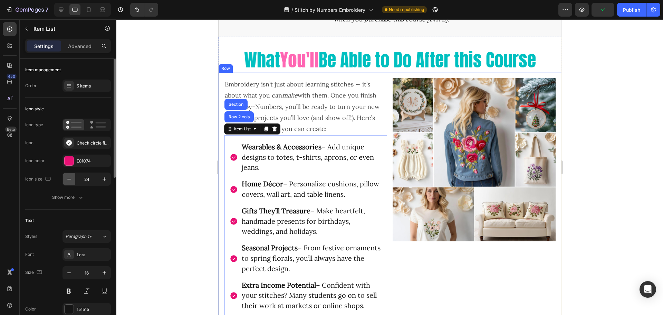
click at [74, 179] on button "button" at bounding box center [69, 179] width 12 height 12
click at [102, 181] on icon "button" at bounding box center [104, 179] width 7 height 7
type input "24"
click at [275, 151] on strong "Wearables & Accessories" at bounding box center [282, 146] width 80 height 9
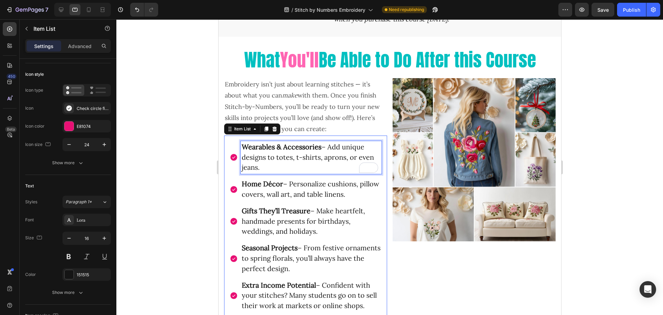
click at [244, 147] on strong "Wearables & Accessories" at bounding box center [282, 146] width 80 height 9
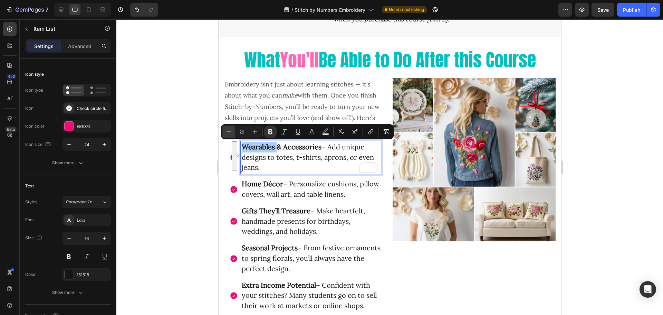
click at [228, 131] on icon "Editor contextual toolbar" at bounding box center [228, 131] width 7 height 7
type input "18"
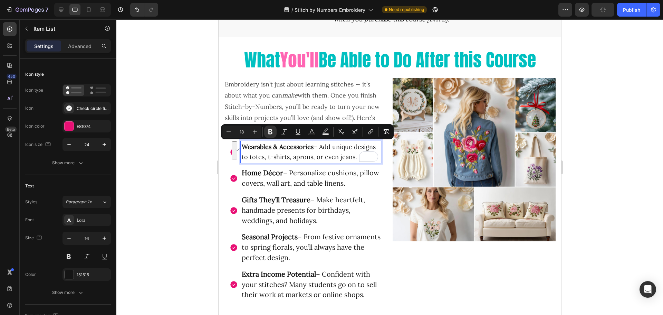
click at [276, 183] on span "Home Décor – Personalize cushions, pillow covers, wall art, and table linens." at bounding box center [311, 177] width 138 height 19
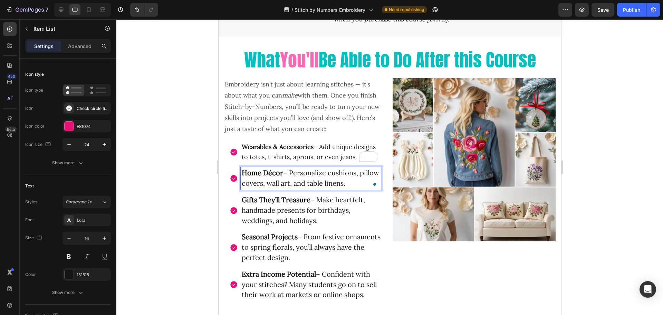
click at [253, 172] on strong "Home Décor" at bounding box center [262, 172] width 41 height 9
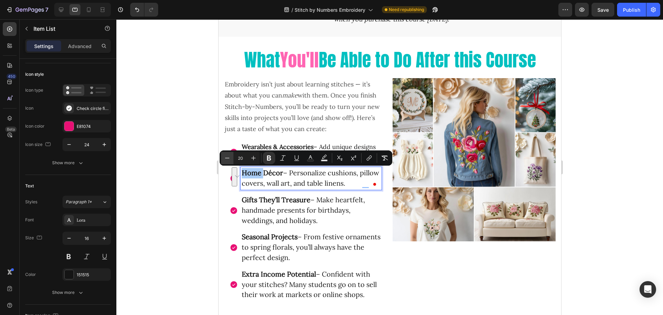
click at [229, 159] on icon "Editor contextual toolbar" at bounding box center [227, 157] width 7 height 7
click at [228, 159] on icon "Editor contextual toolbar" at bounding box center [227, 157] width 7 height 7
type input "18"
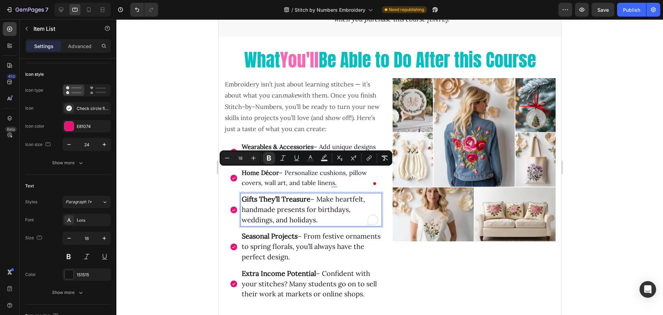
click at [279, 206] on span "Gifts They’ll Treasure – Make heartfelt, handmade presents for birthdays, weddi…" at bounding box center [303, 209] width 123 height 29
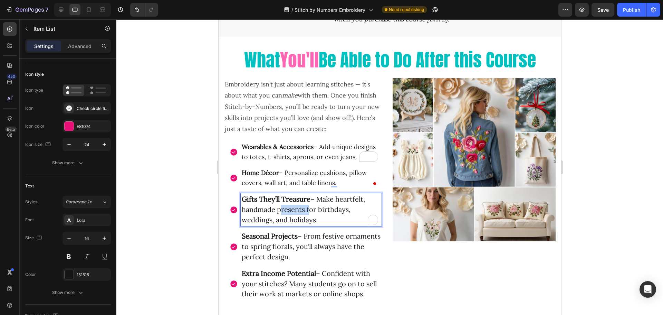
click at [279, 206] on span "Gifts They’ll Treasure – Make heartfelt, handmade presents for birthdays, weddi…" at bounding box center [303, 209] width 123 height 29
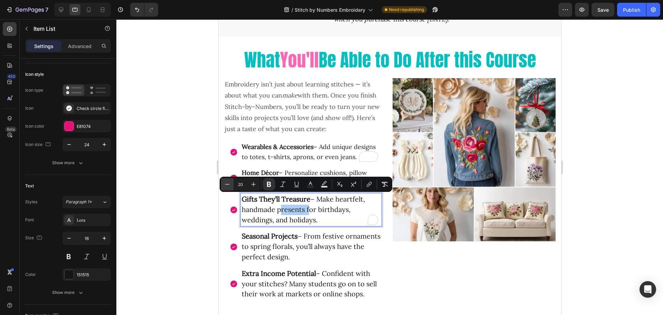
click at [225, 183] on icon "Editor contextual toolbar" at bounding box center [227, 184] width 7 height 7
type input "18"
click at [274, 243] on span "Seasonal Projects – From festive ornaments to spring florals, you’ll always hav…" at bounding box center [311, 244] width 139 height 29
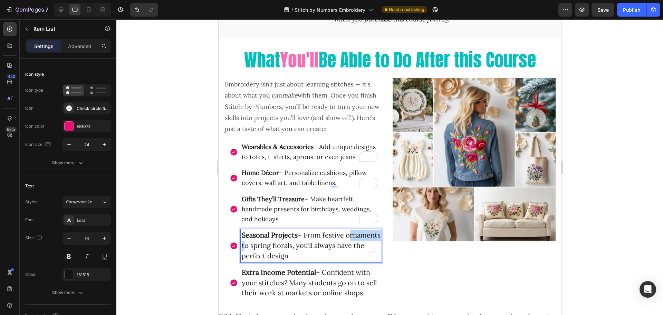
click at [274, 243] on span "Seasonal Projects – From festive ornaments to spring florals, you’ll always hav…" at bounding box center [311, 244] width 139 height 29
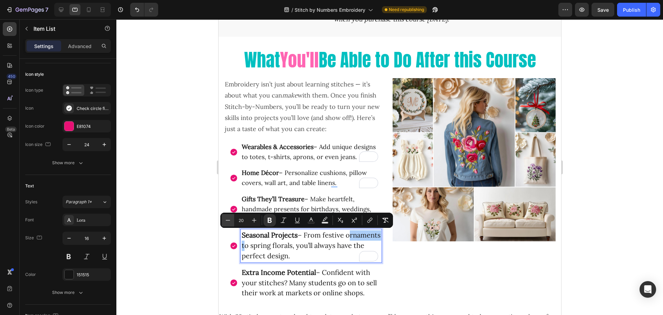
click at [226, 222] on icon "Editor contextual toolbar" at bounding box center [228, 220] width 7 height 7
type input "18"
click at [269, 277] on span "Extra Income Potential – Confident with your stitches? Many students go on to s…" at bounding box center [309, 281] width 135 height 29
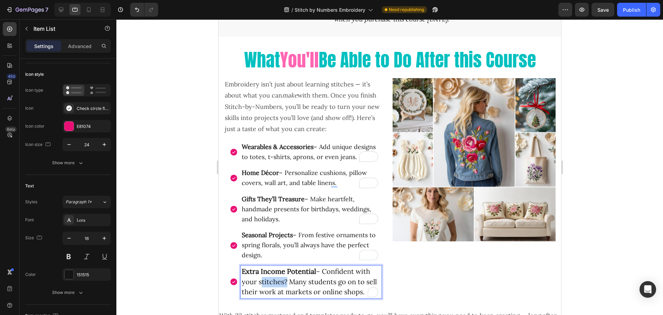
click at [269, 277] on span "Extra Income Potential – Confident with your stitches? Many students go on to s…" at bounding box center [309, 281] width 135 height 29
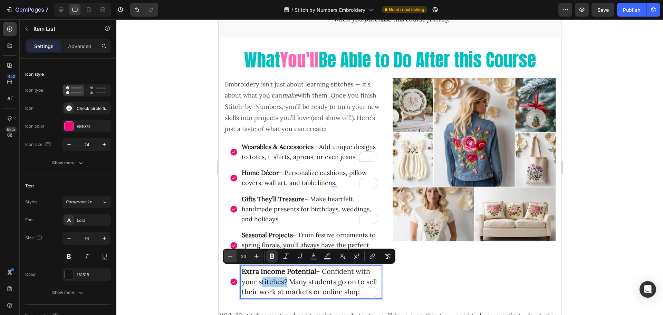
click at [230, 255] on icon "Editor contextual toolbar" at bounding box center [230, 256] width 7 height 7
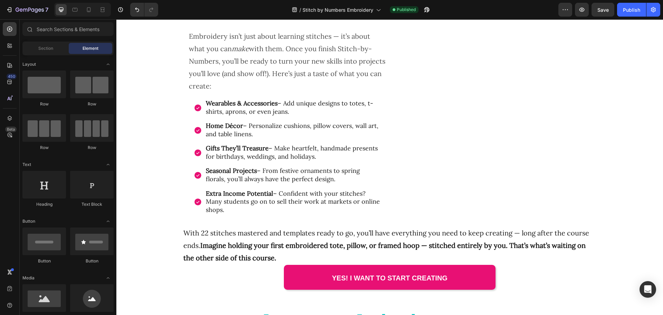
scroll to position [104, 0]
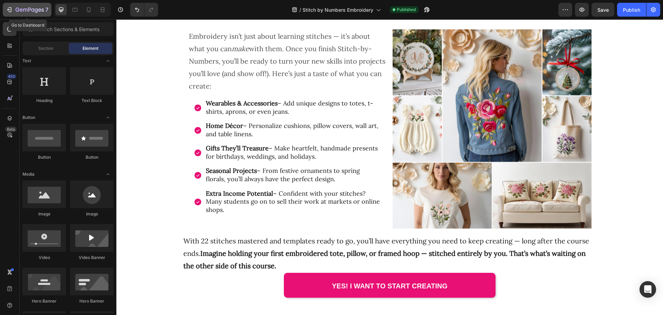
click at [9, 7] on icon "button" at bounding box center [9, 9] width 7 height 7
